Goal: Find specific page/section: Find specific page/section

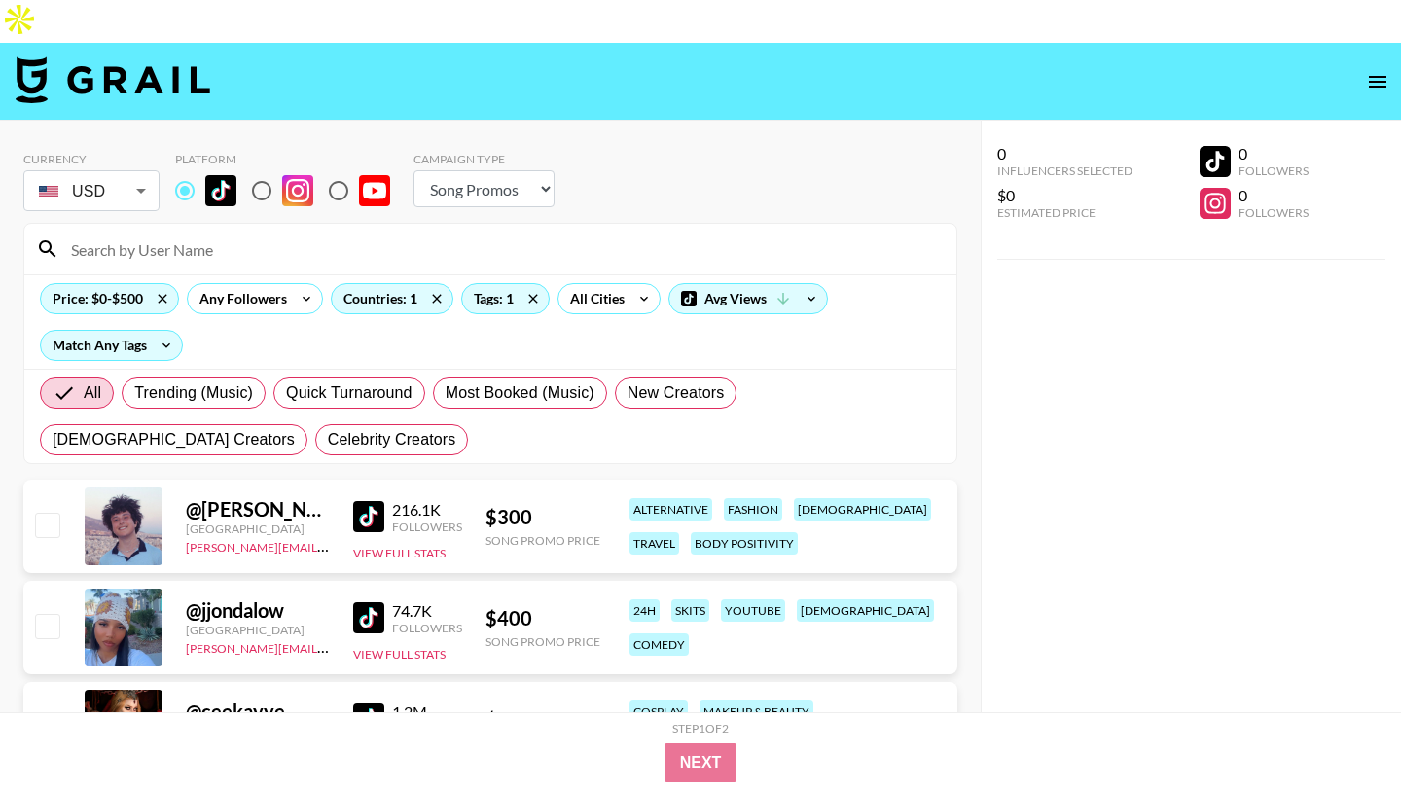
select select "Song"
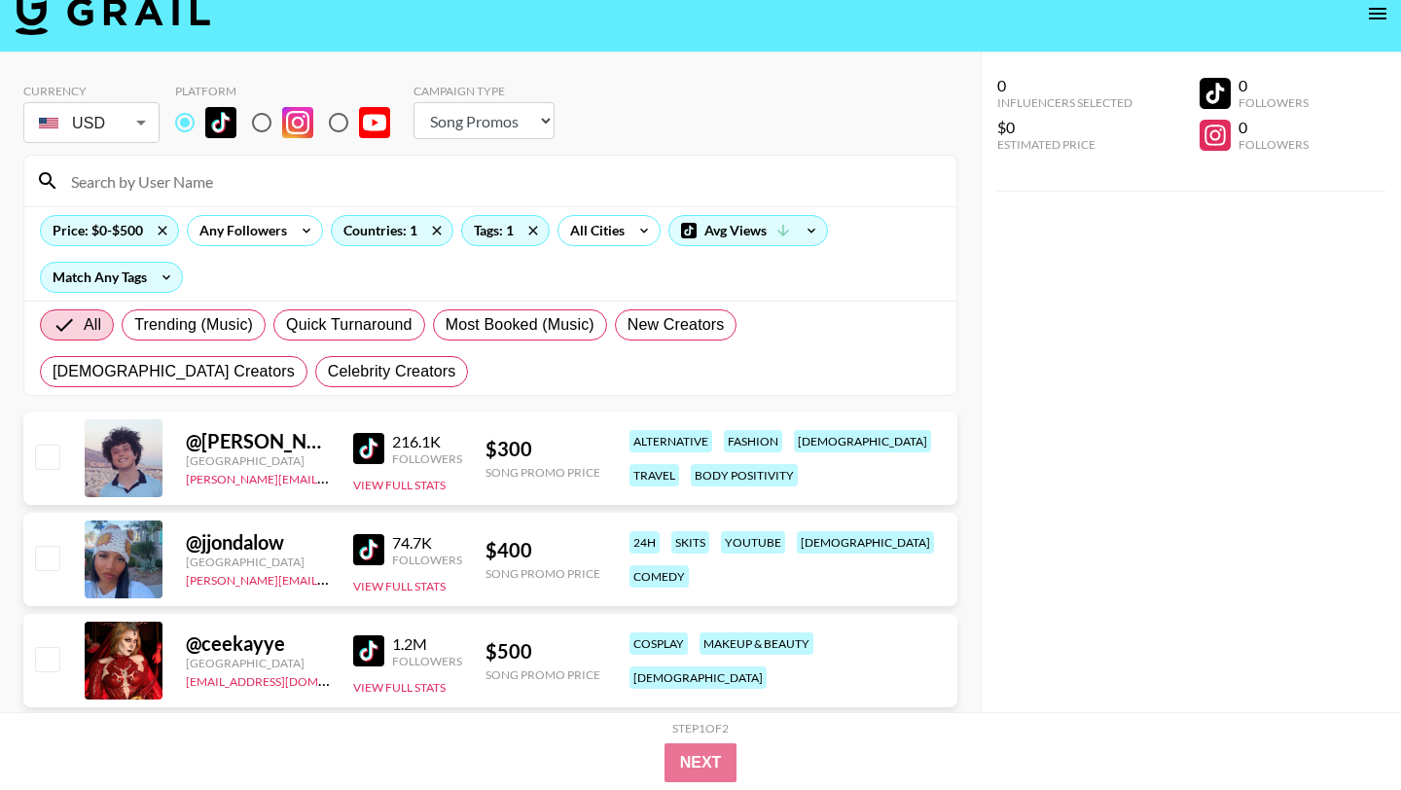
scroll to position [54, 0]
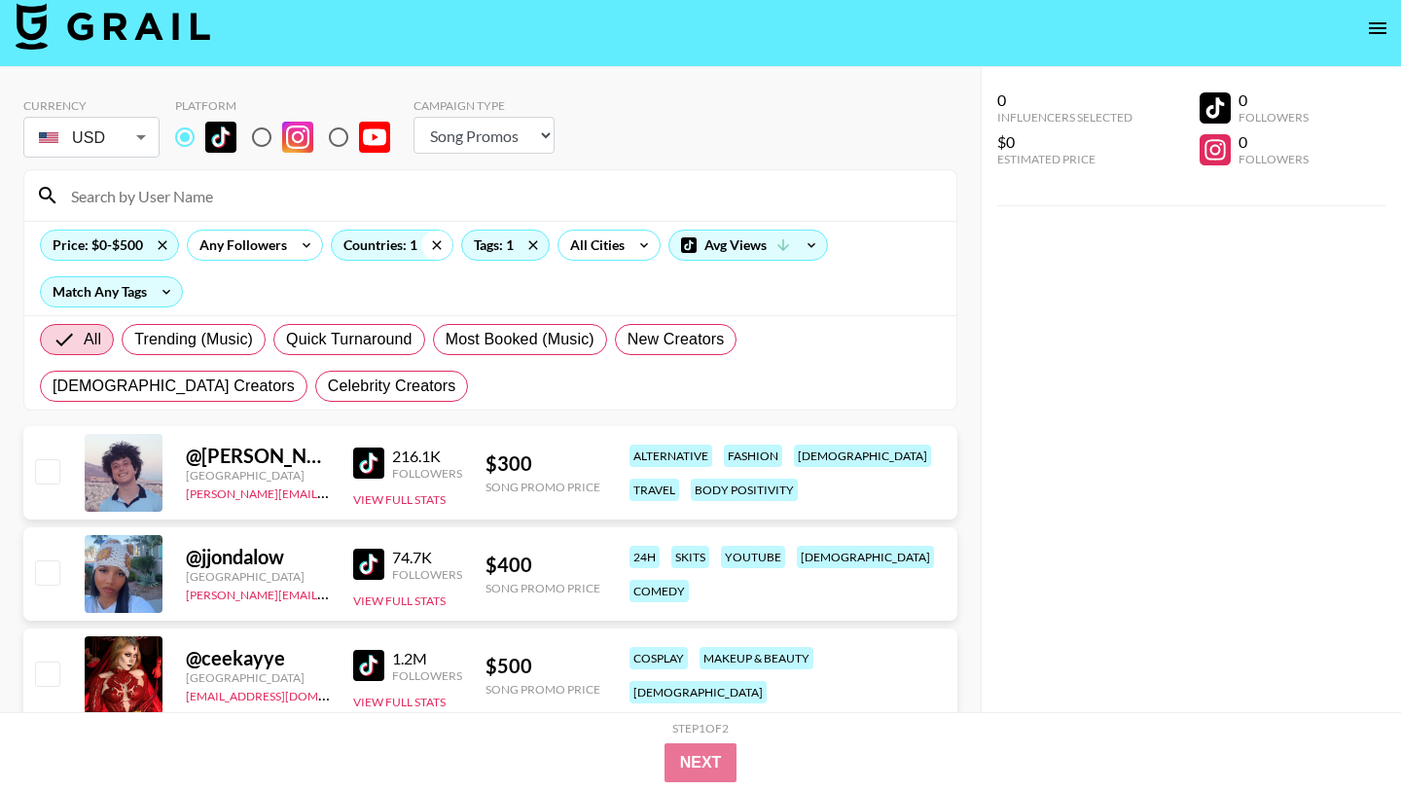
click at [436, 240] on icon at bounding box center [436, 244] width 9 height 9
click at [161, 240] on icon at bounding box center [162, 244] width 9 height 9
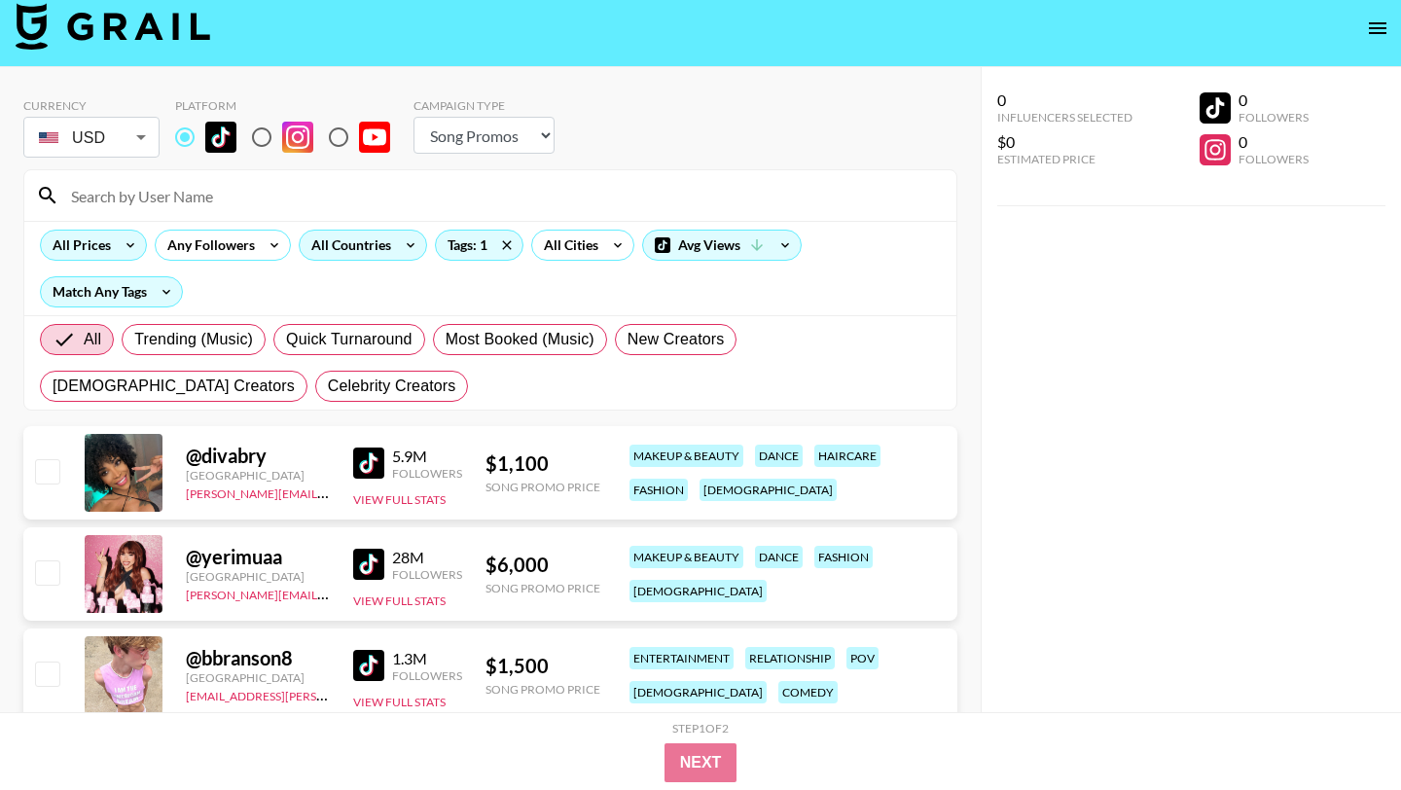
click at [160, 180] on input at bounding box center [502, 195] width 886 height 31
click at [406, 249] on div "All Prices Any Followers All Countries Tags: 1 All Cities Avg Views Match Any T…" at bounding box center [490, 268] width 932 height 94
click at [405, 221] on div "All Prices Any Followers All Countries Tags: 1 All Cities Avg Views Match Any T…" at bounding box center [490, 268] width 932 height 94
click at [402, 231] on icon at bounding box center [410, 245] width 31 height 29
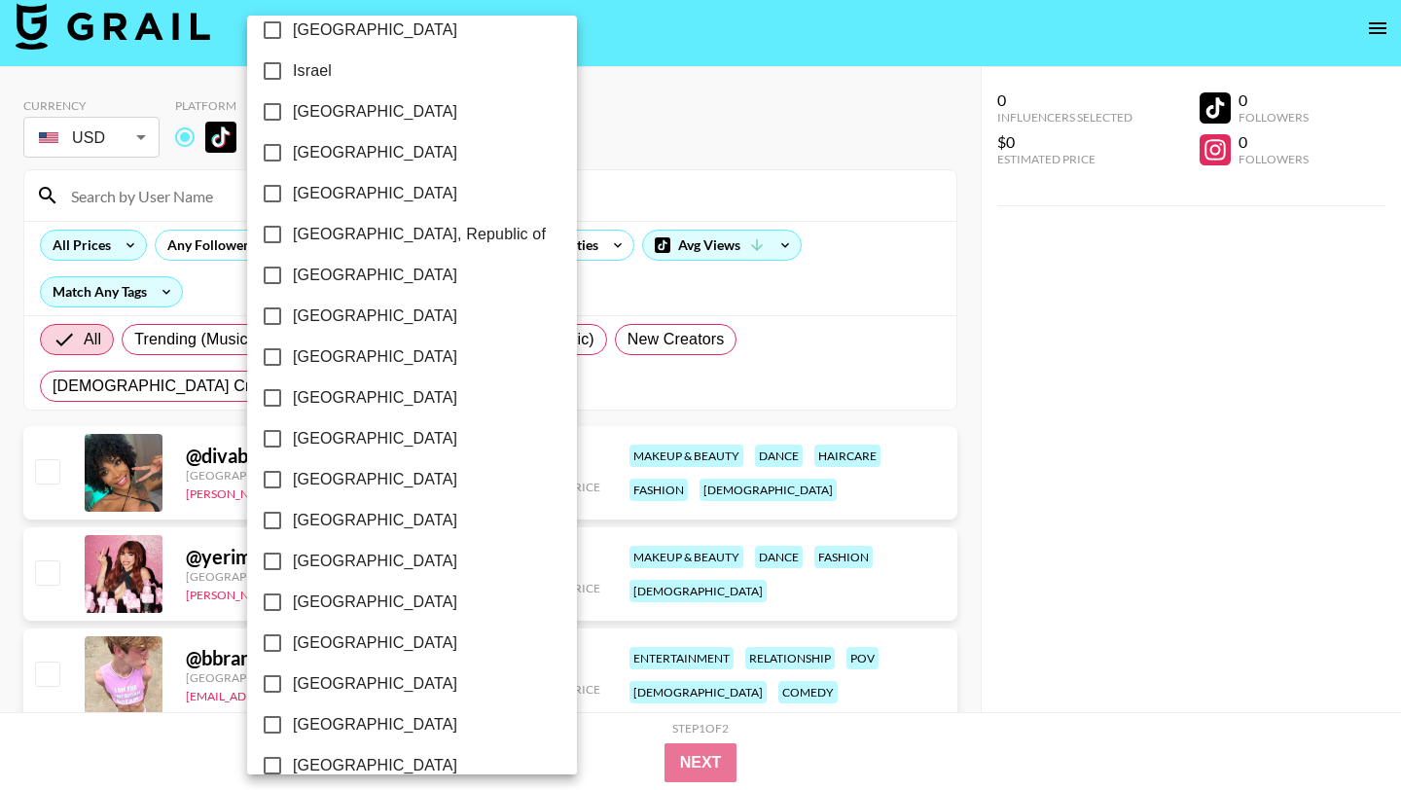
scroll to position [929, 0]
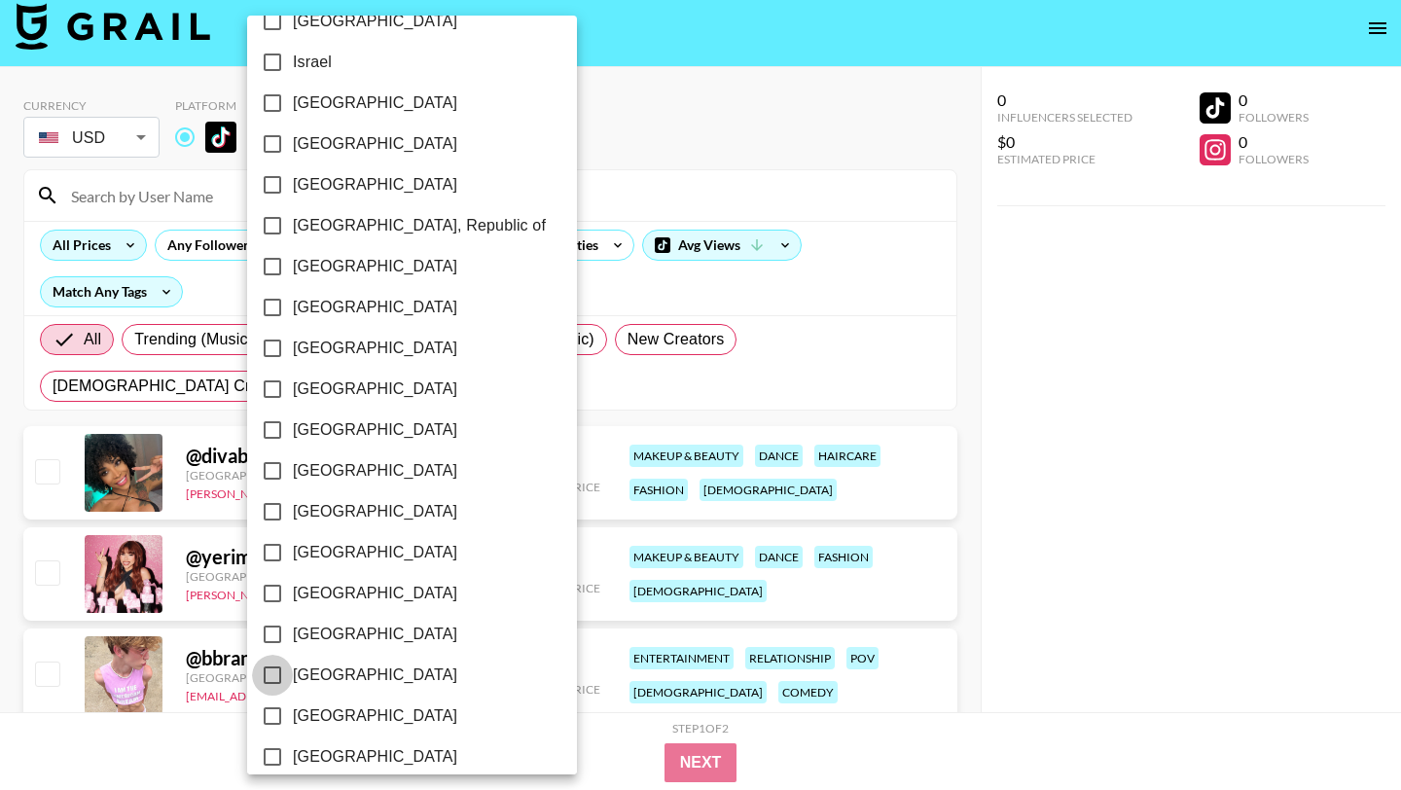
click at [276, 673] on input "[GEOGRAPHIC_DATA]" at bounding box center [272, 675] width 41 height 41
checkbox input "true"
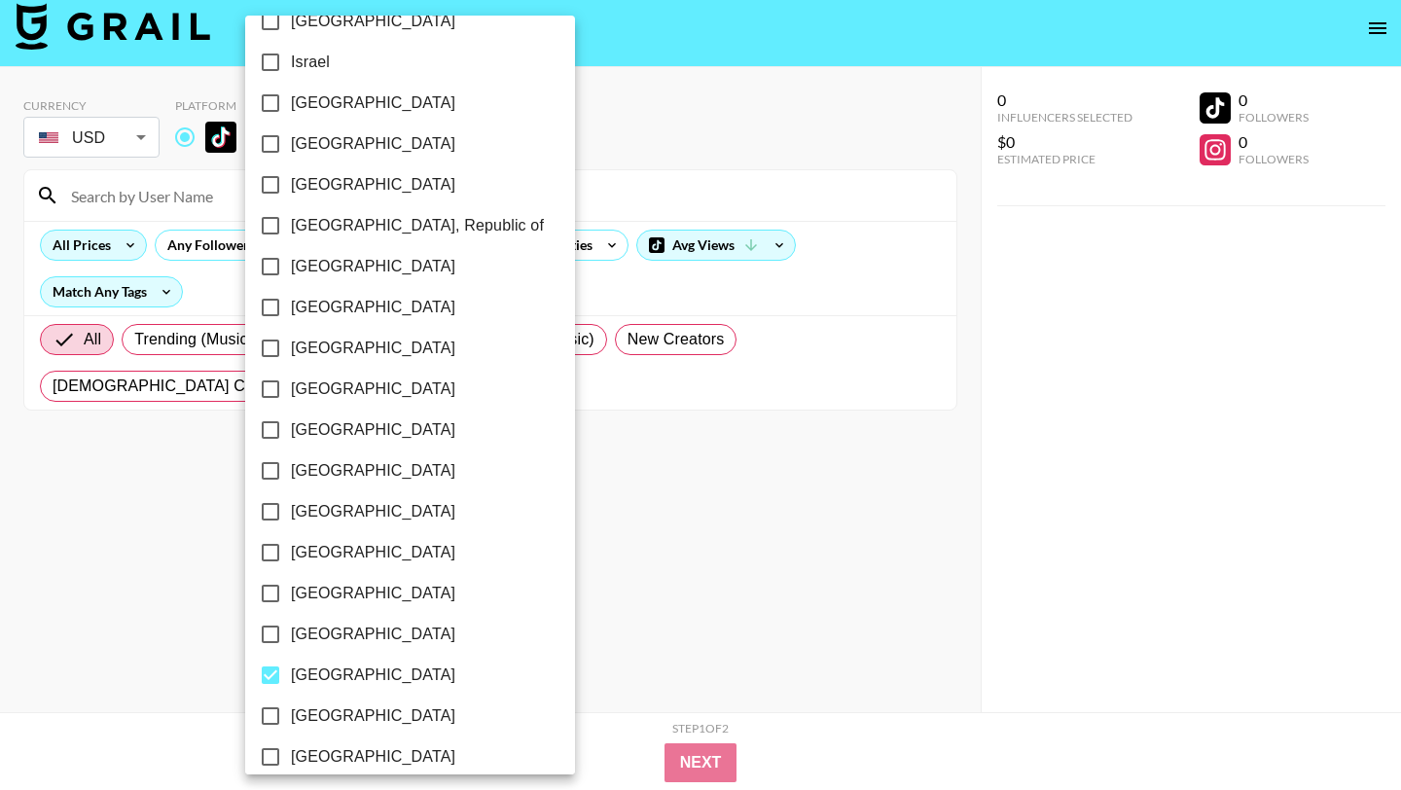
click at [706, 251] on div at bounding box center [700, 395] width 1401 height 790
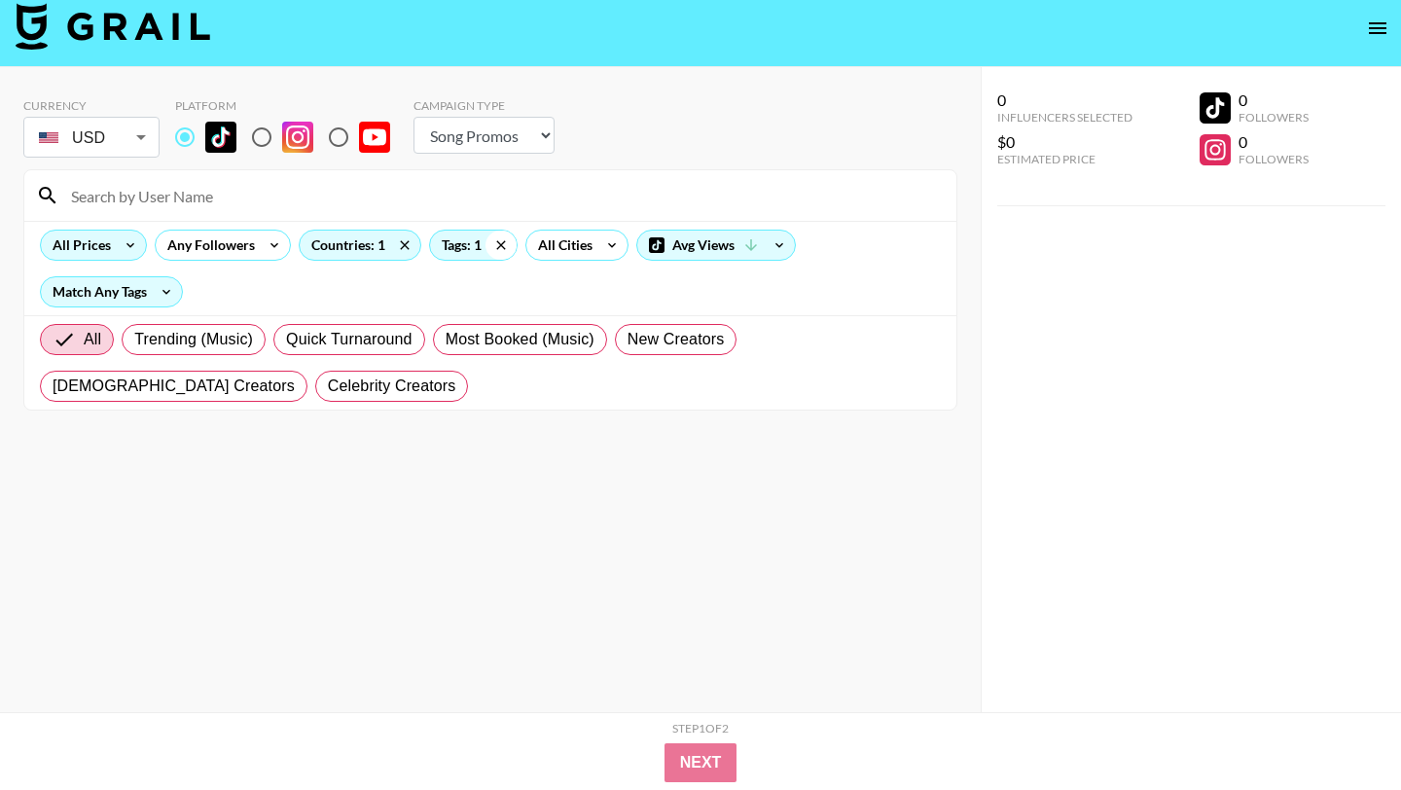
click at [503, 231] on icon at bounding box center [501, 245] width 31 height 29
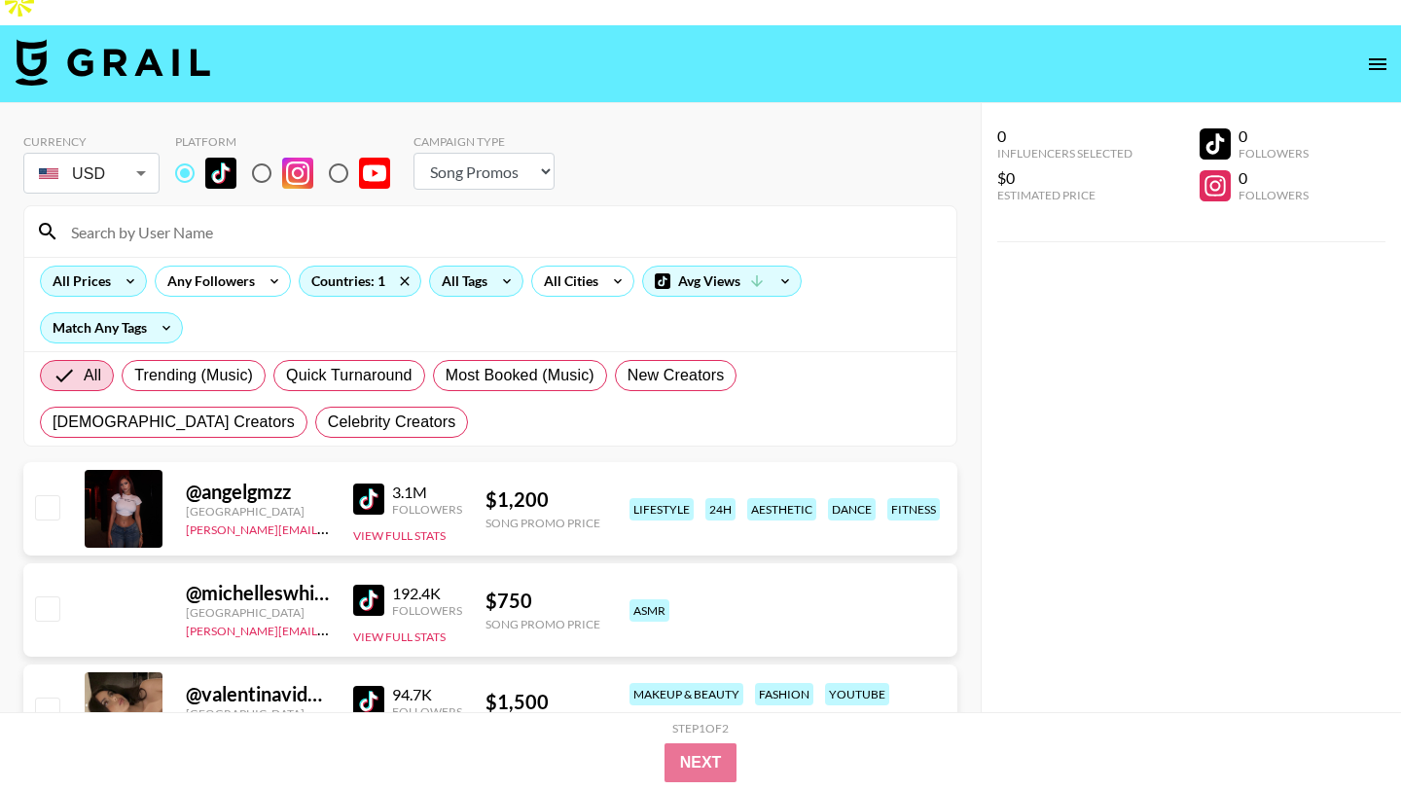
scroll to position [15, 0]
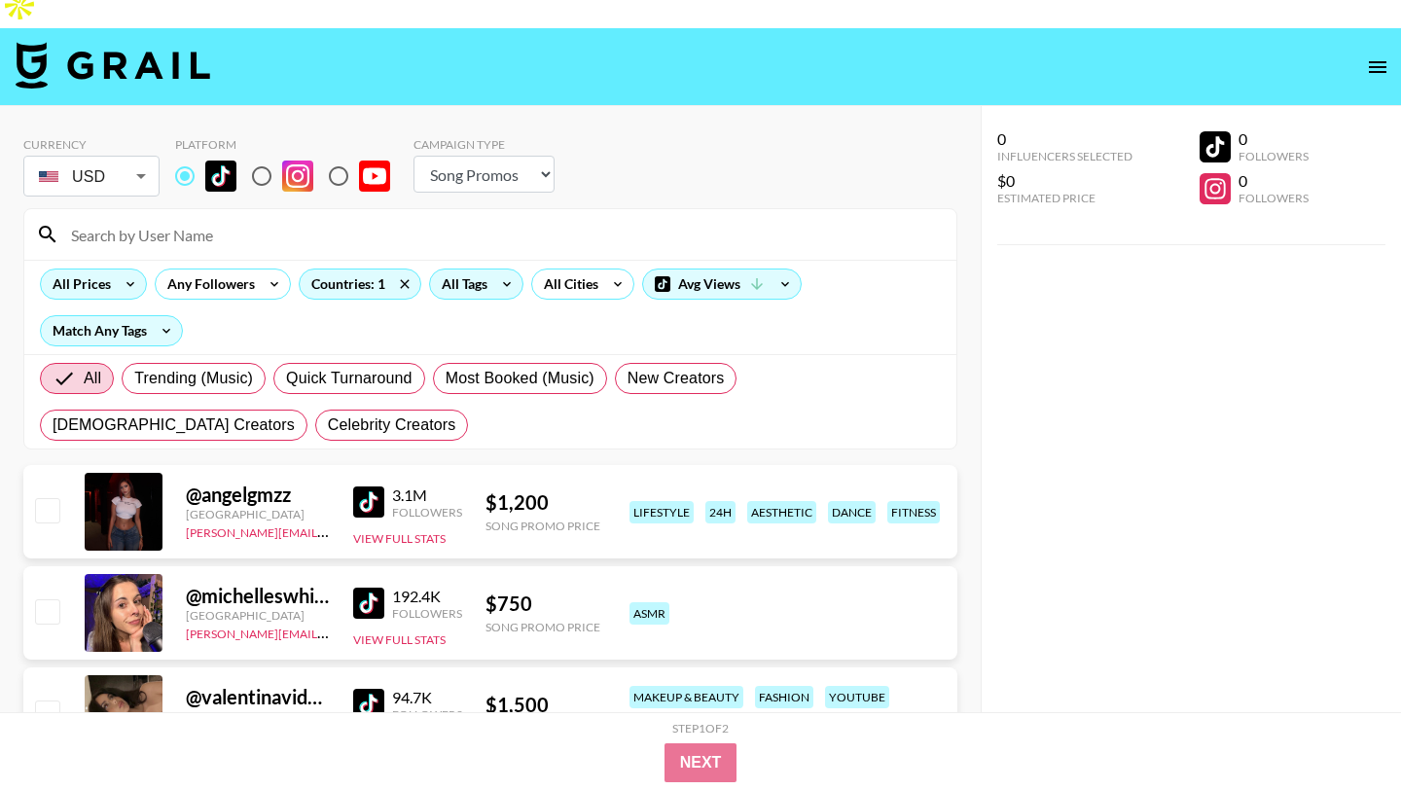
click at [270, 156] on input "radio" at bounding box center [261, 176] width 41 height 41
radio input "true"
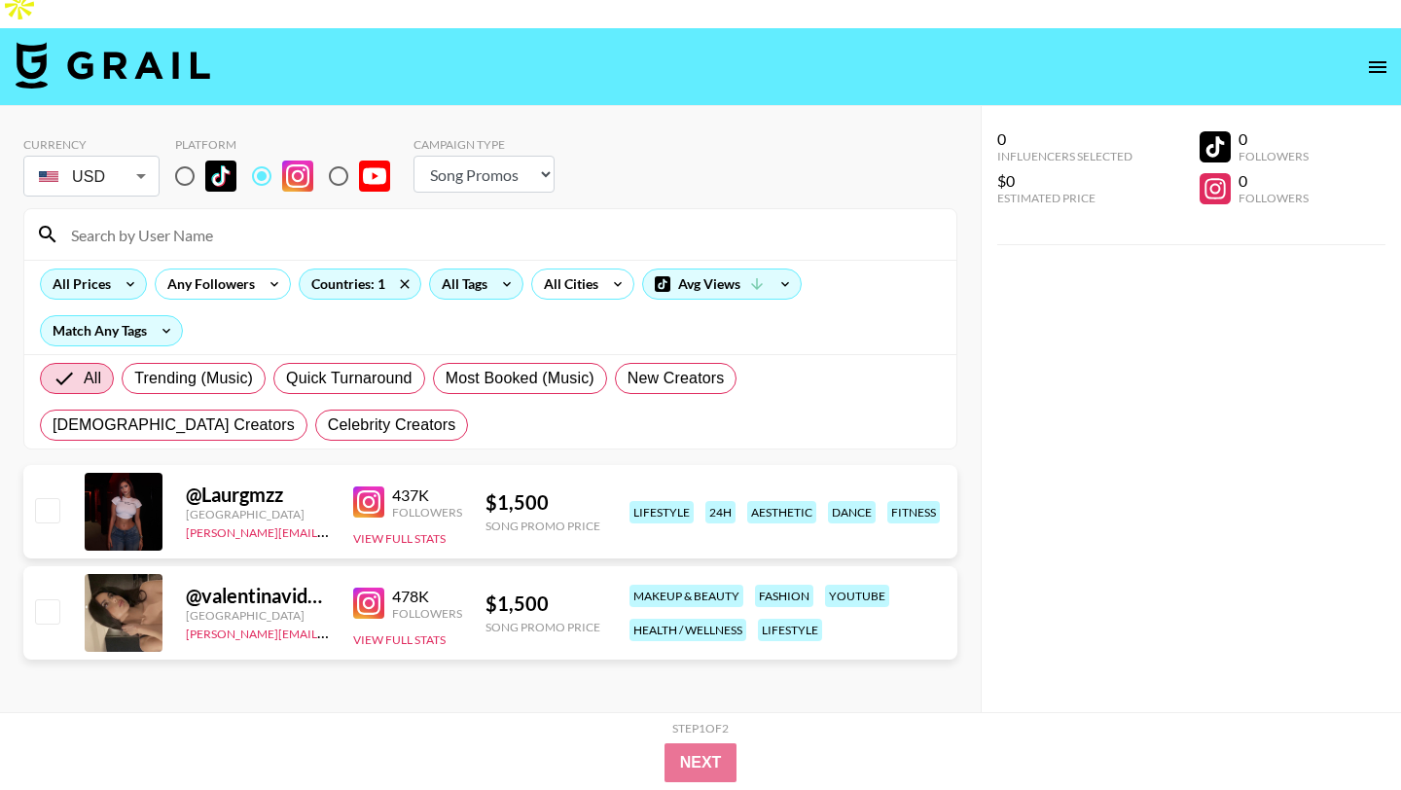
click at [371, 487] on img at bounding box center [368, 502] width 31 height 31
click at [360, 588] on img at bounding box center [368, 603] width 31 height 31
click at [188, 156] on input "radio" at bounding box center [184, 176] width 41 height 41
radio input "true"
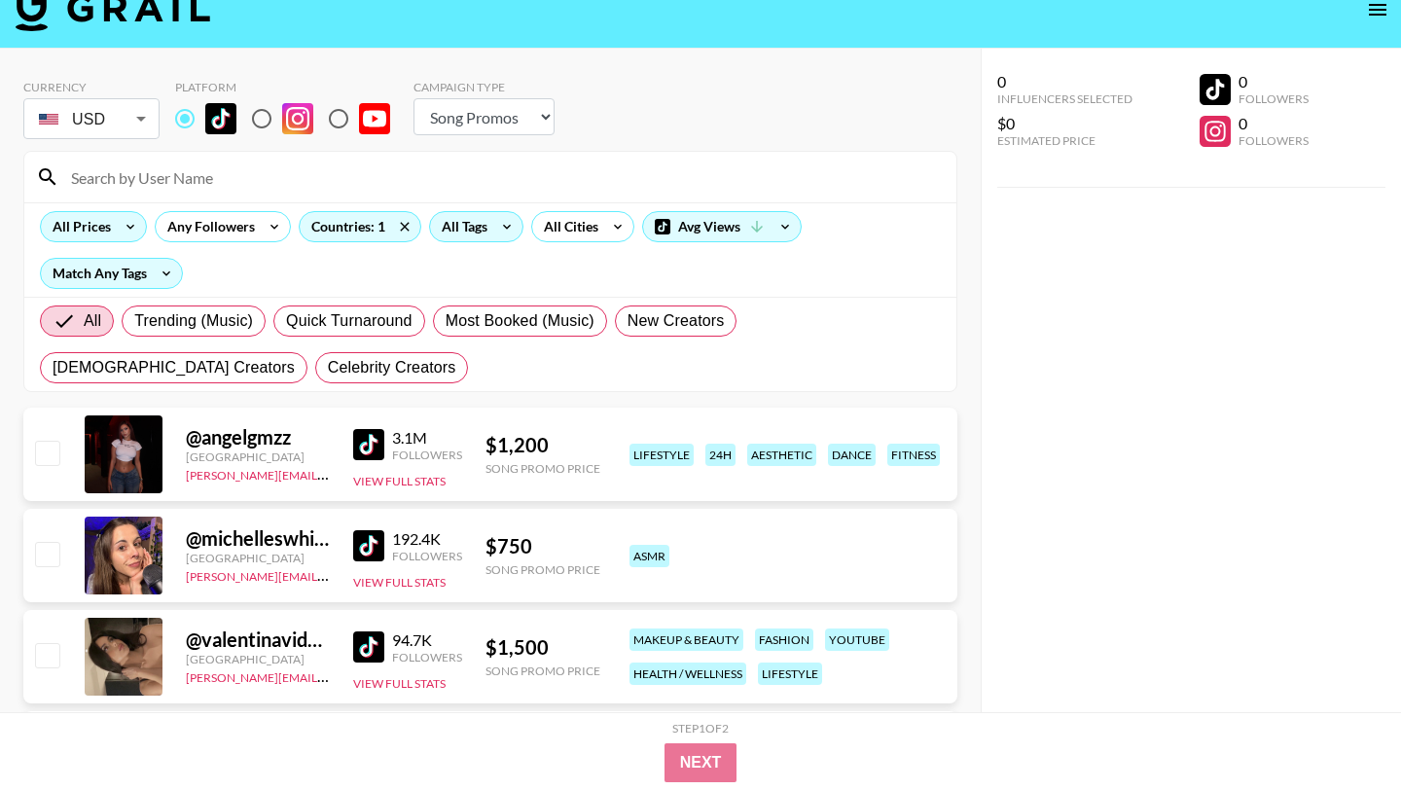
scroll to position [77, 0]
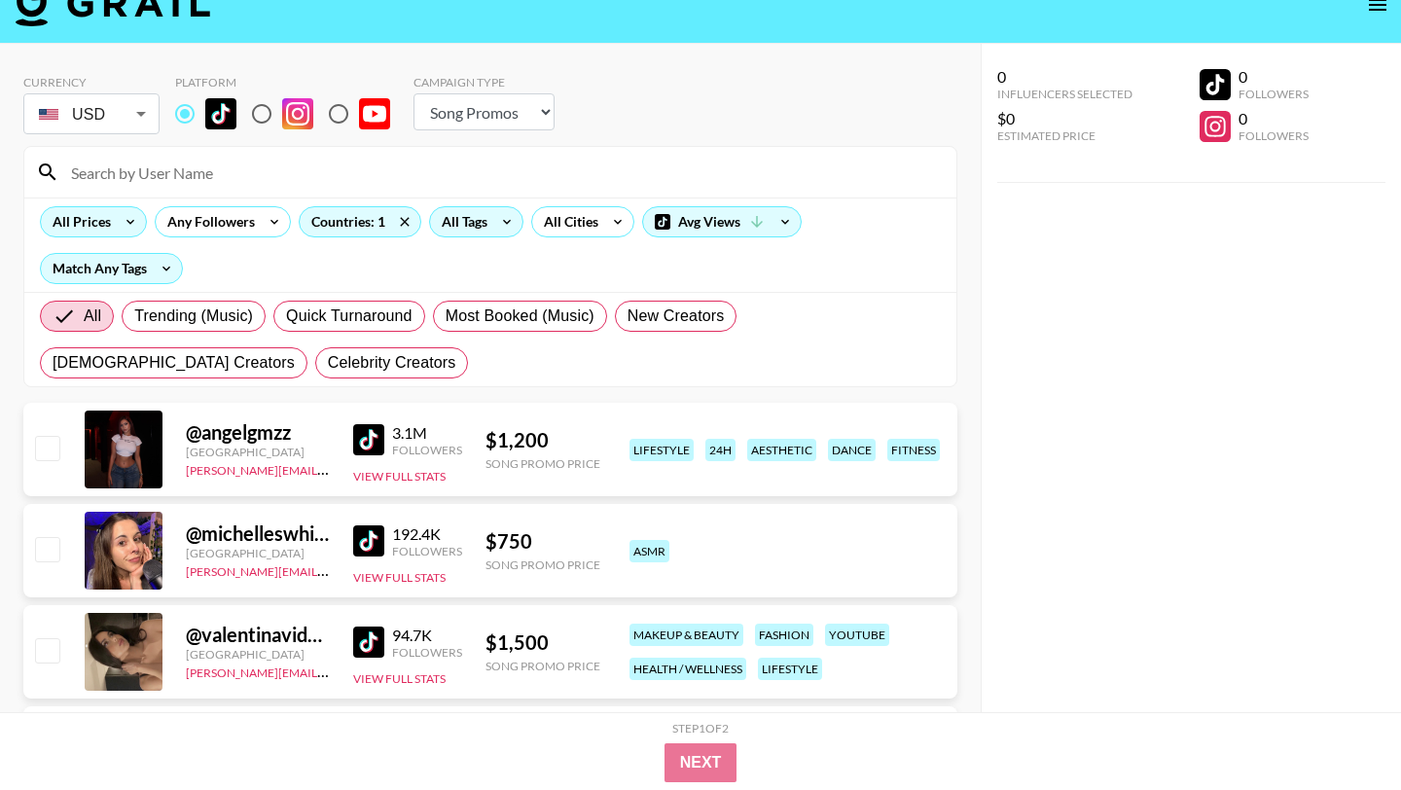
click at [372, 525] on img at bounding box center [368, 540] width 31 height 31
click at [494, 207] on icon at bounding box center [506, 221] width 31 height 29
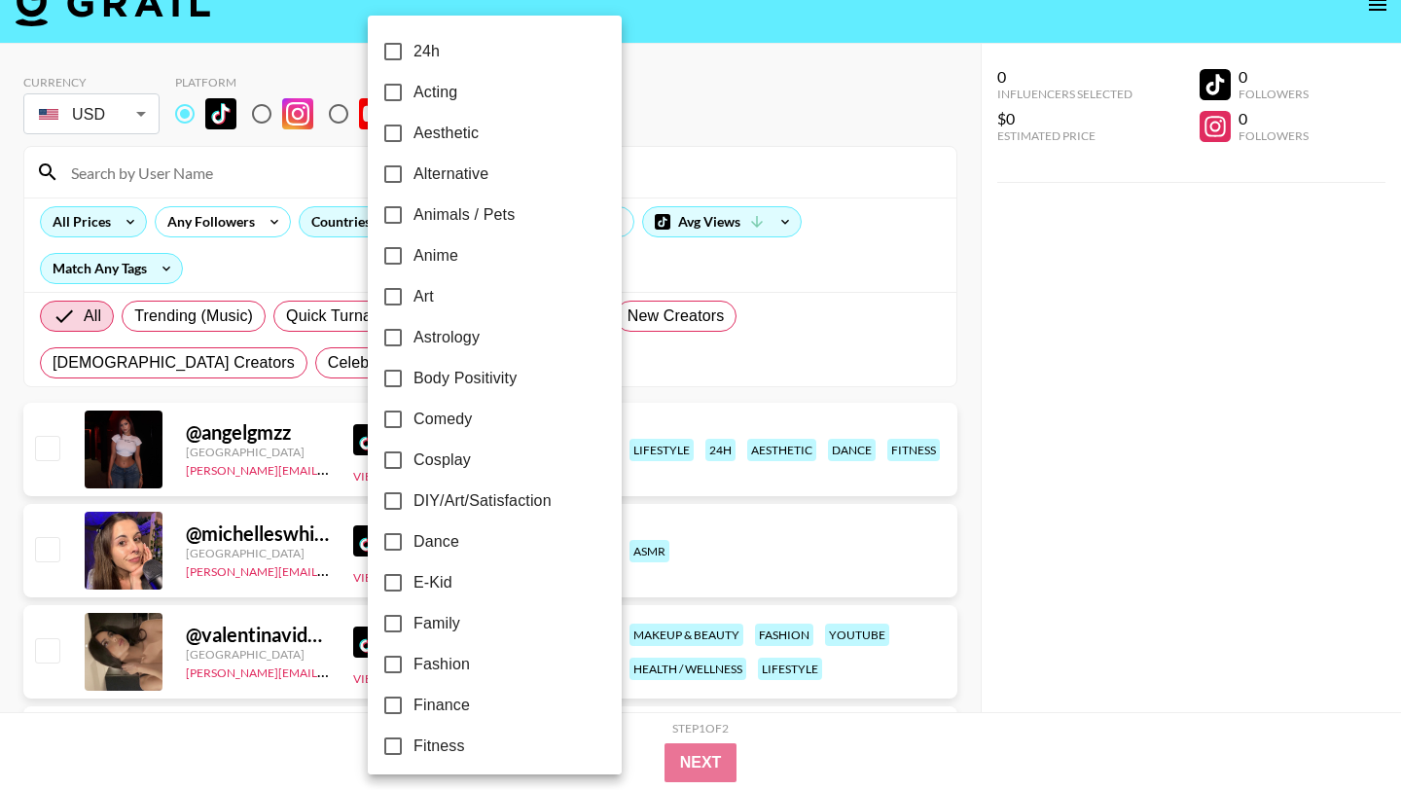
click at [397, 537] on input "Dance" at bounding box center [393, 542] width 41 height 41
checkbox input "true"
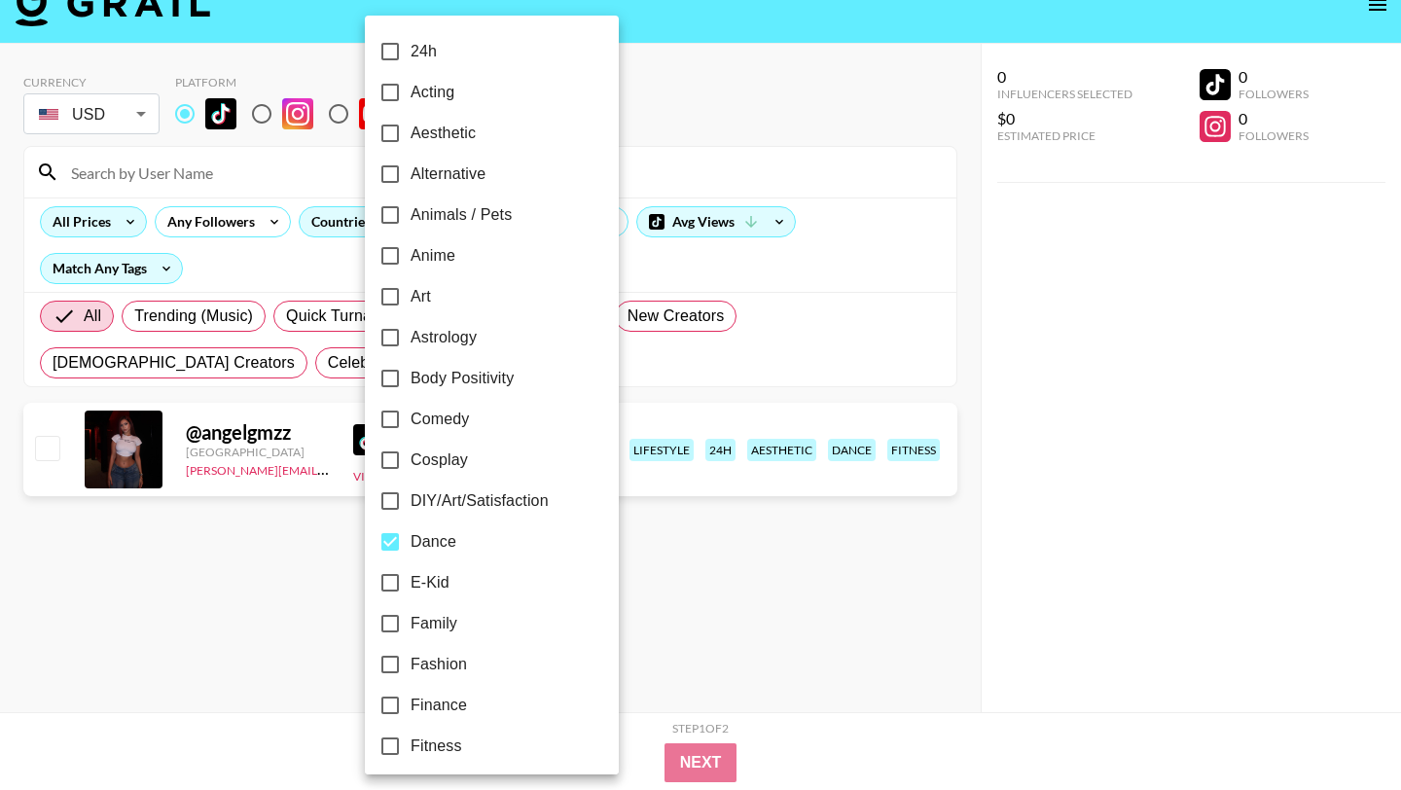
click at [692, 536] on div at bounding box center [700, 395] width 1401 height 790
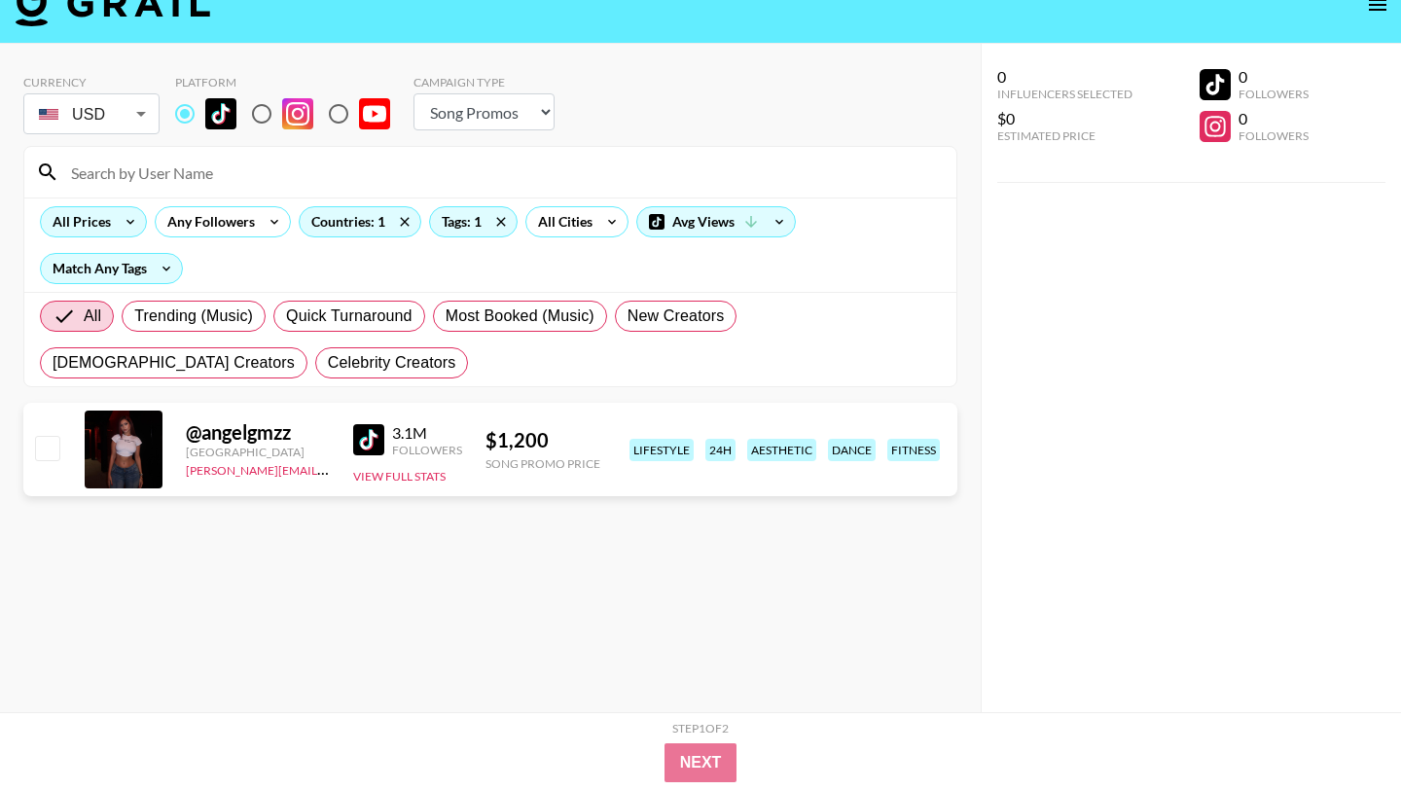
click at [380, 424] on img at bounding box center [368, 439] width 31 height 31
